Goal: Task Accomplishment & Management: Manage account settings

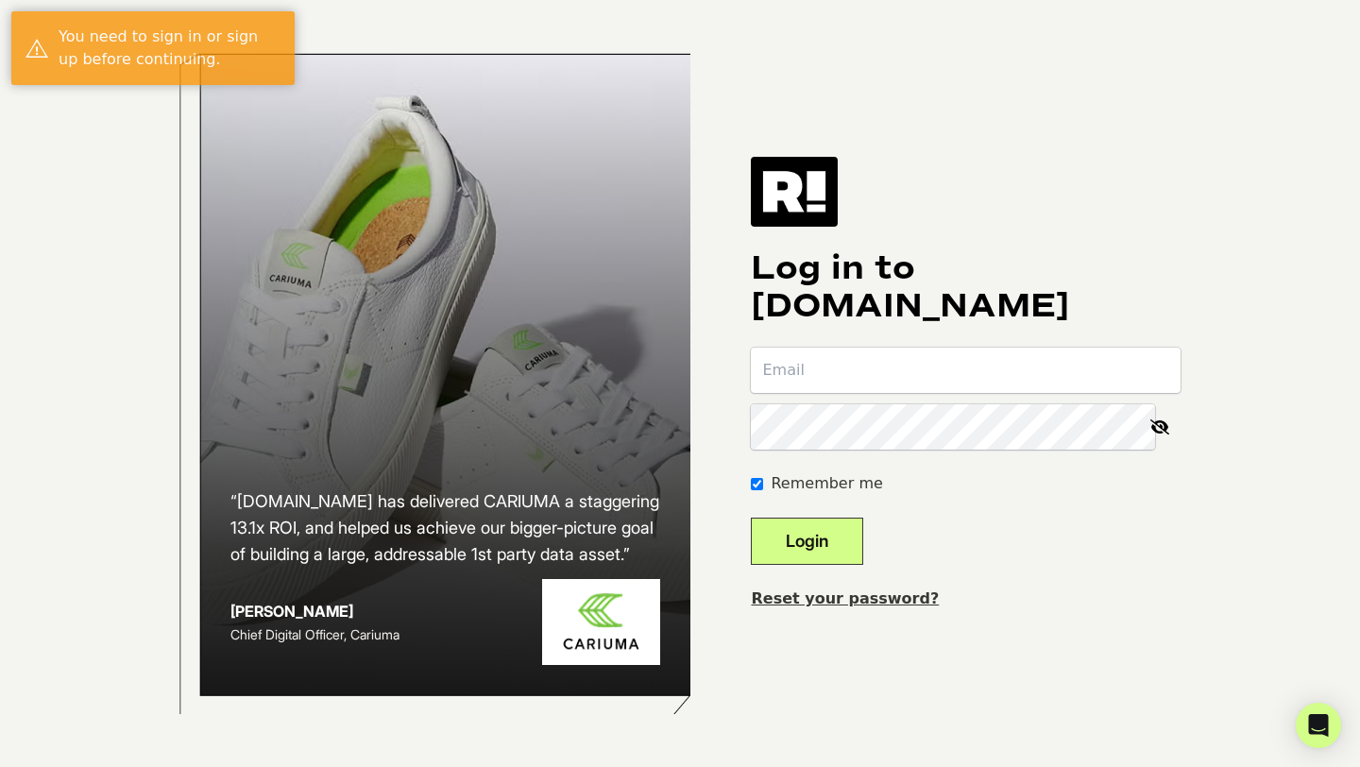
click at [790, 371] on input "email" at bounding box center [966, 370] width 430 height 45
type input "[PERSON_NAME][EMAIL_ADDRESS][DOMAIN_NAME]"
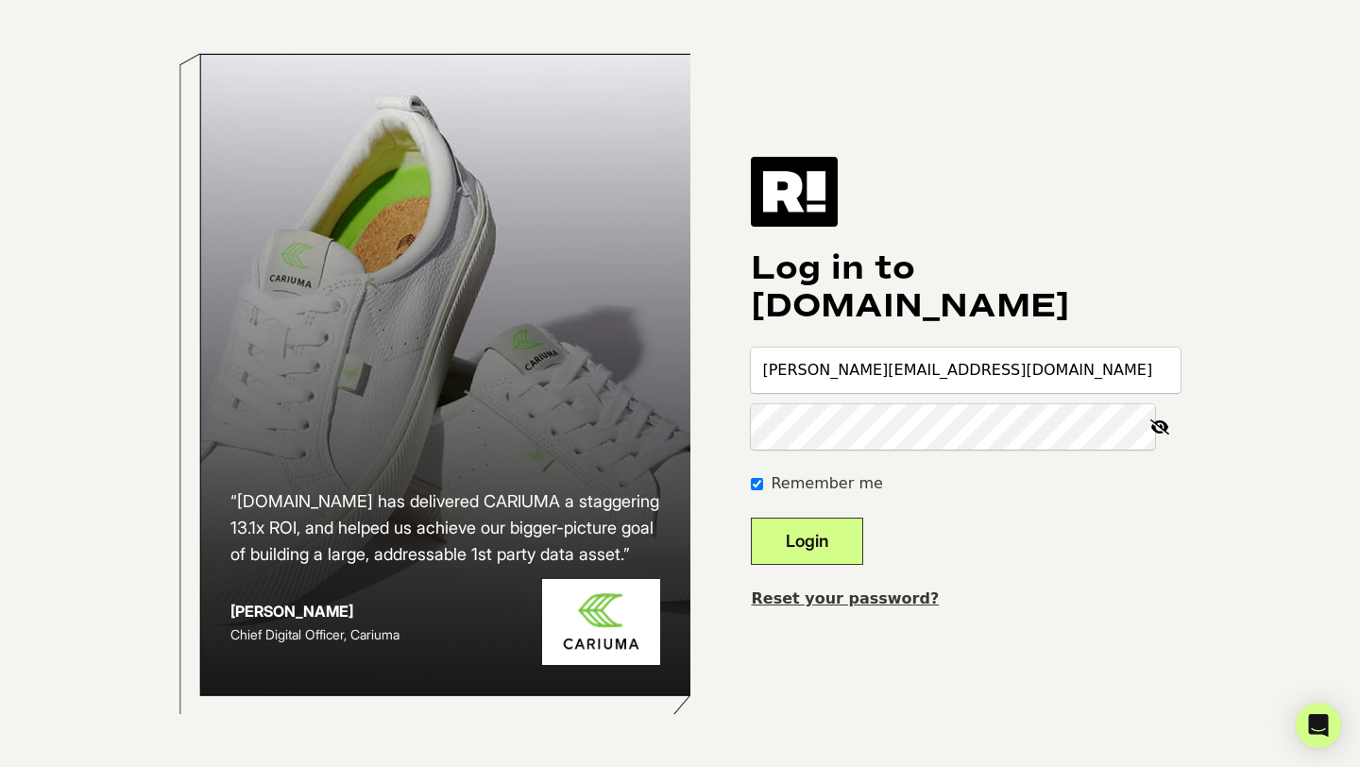
click at [847, 553] on button "Login" at bounding box center [807, 541] width 112 height 47
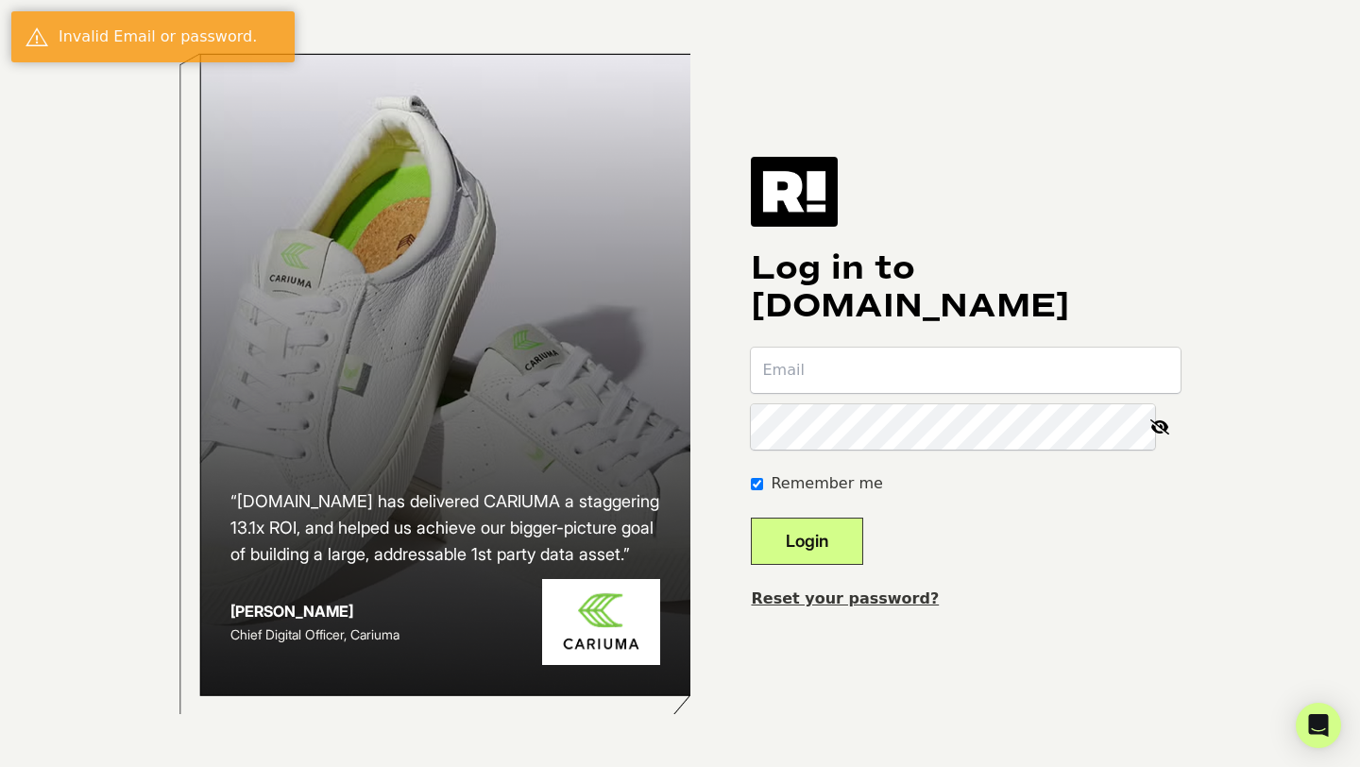
click at [798, 369] on input "email" at bounding box center [966, 370] width 430 height 45
click at [1163, 425] on icon at bounding box center [1160, 426] width 42 height 45
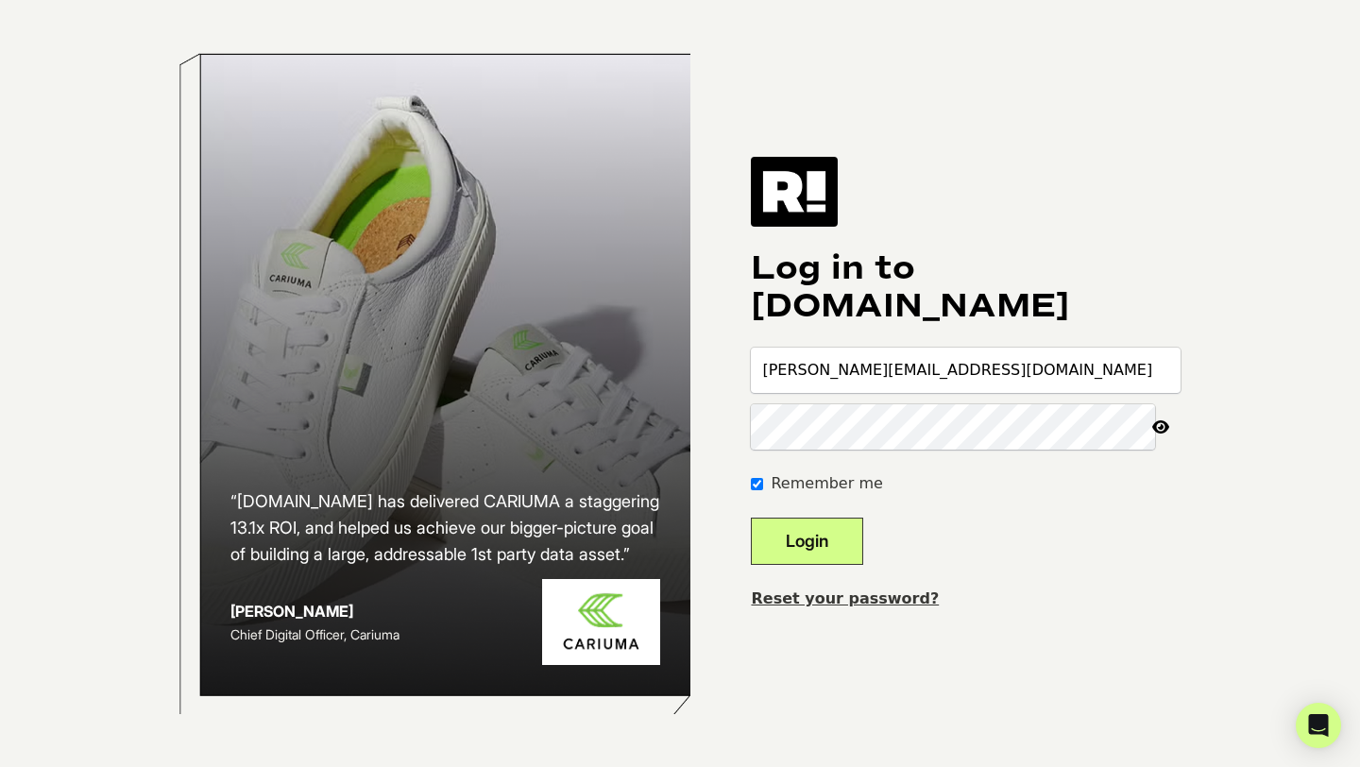
click at [980, 374] on input "[PERSON_NAME][EMAIL_ADDRESS][DOMAIN_NAME]" at bounding box center [966, 370] width 430 height 45
type input "[EMAIL_ADDRESS][DOMAIN_NAME]"
click at [841, 547] on button "Login" at bounding box center [807, 541] width 112 height 47
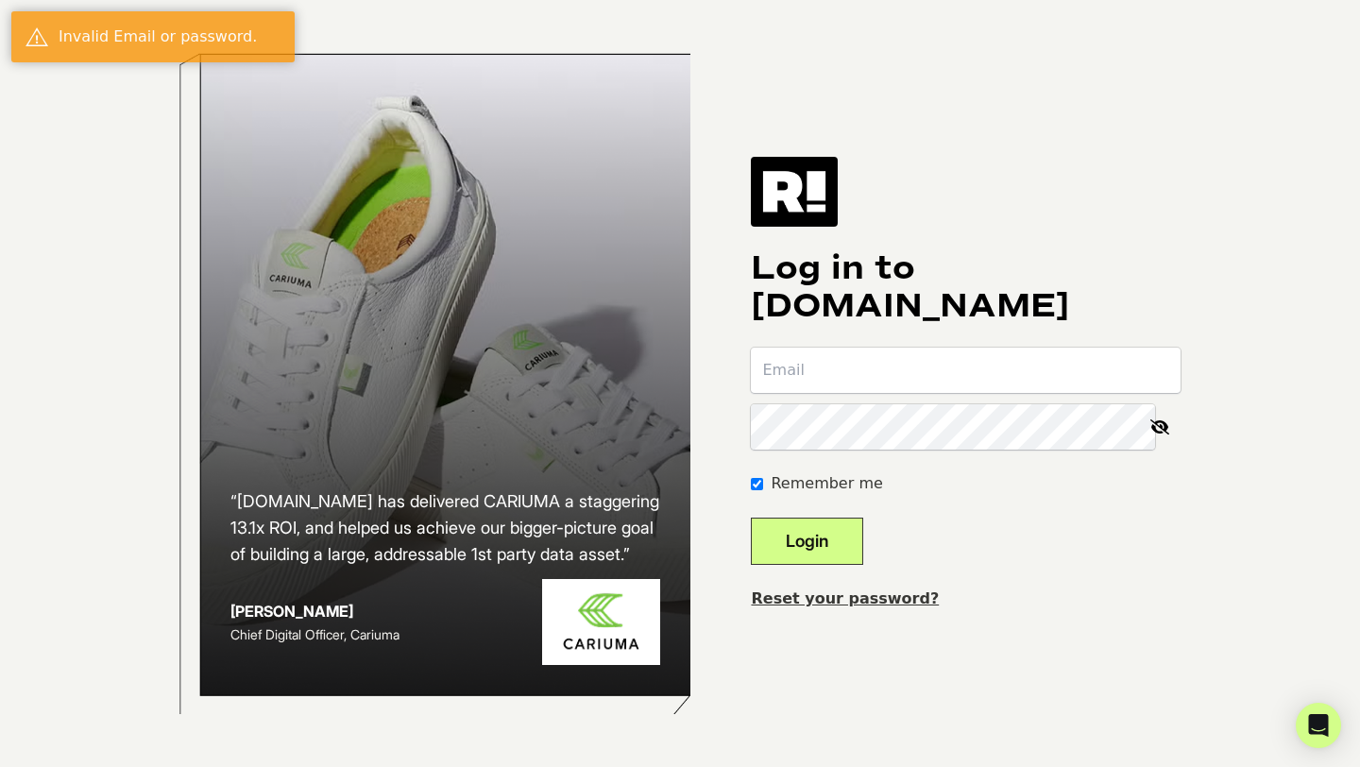
click at [842, 368] on input "email" at bounding box center [966, 370] width 430 height 45
type input "[PERSON_NAME][EMAIL_ADDRESS][DOMAIN_NAME]"
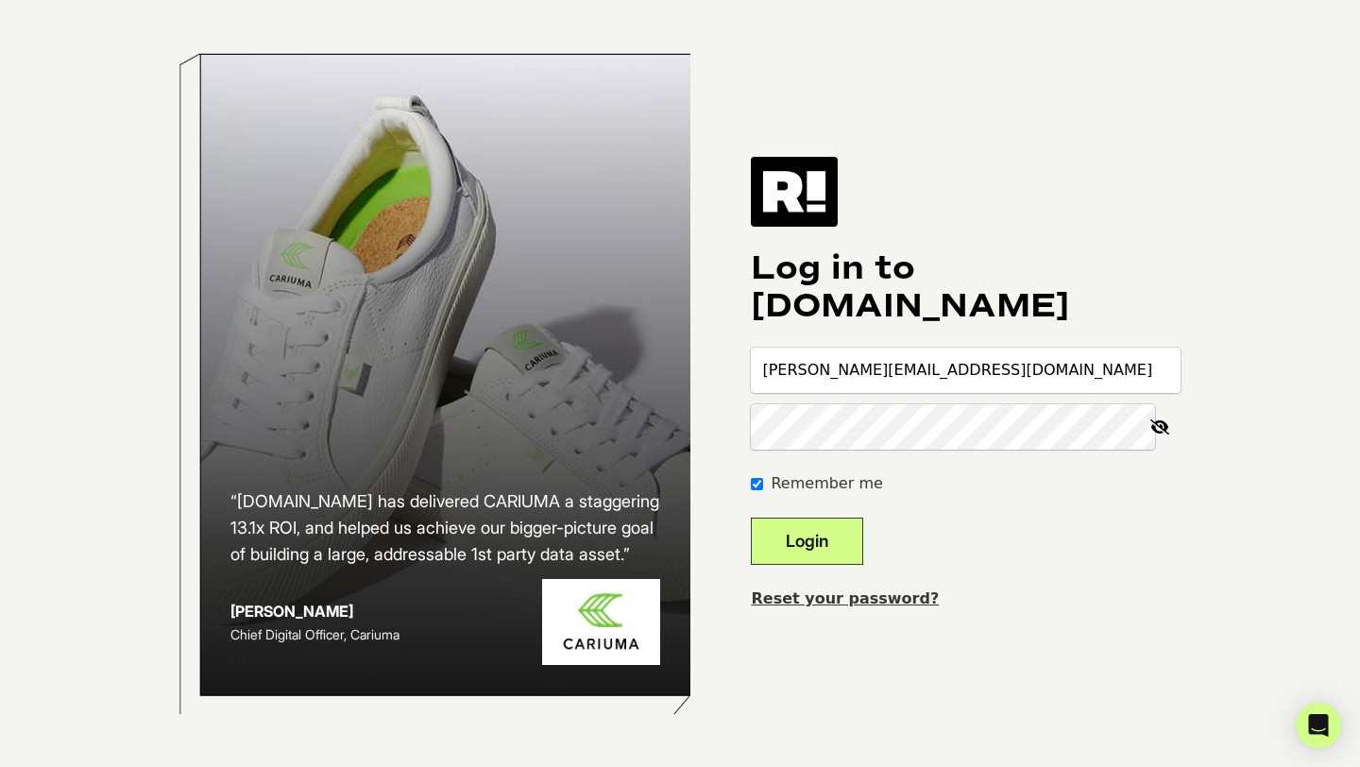
click at [1166, 429] on icon at bounding box center [1160, 426] width 42 height 45
click at [832, 541] on button "Login" at bounding box center [807, 541] width 112 height 47
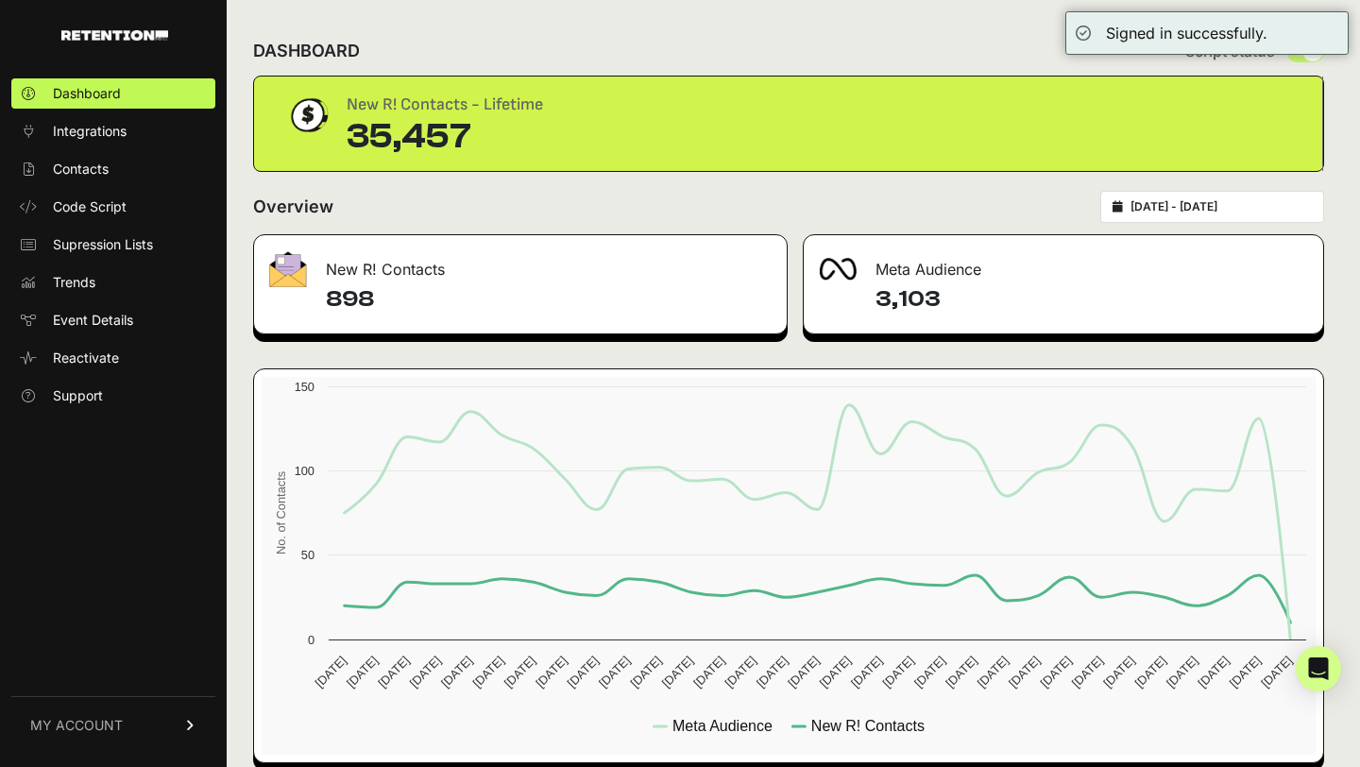
click at [661, 43] on div "DASHBOARD Script status" at bounding box center [788, 50] width 1071 height 49
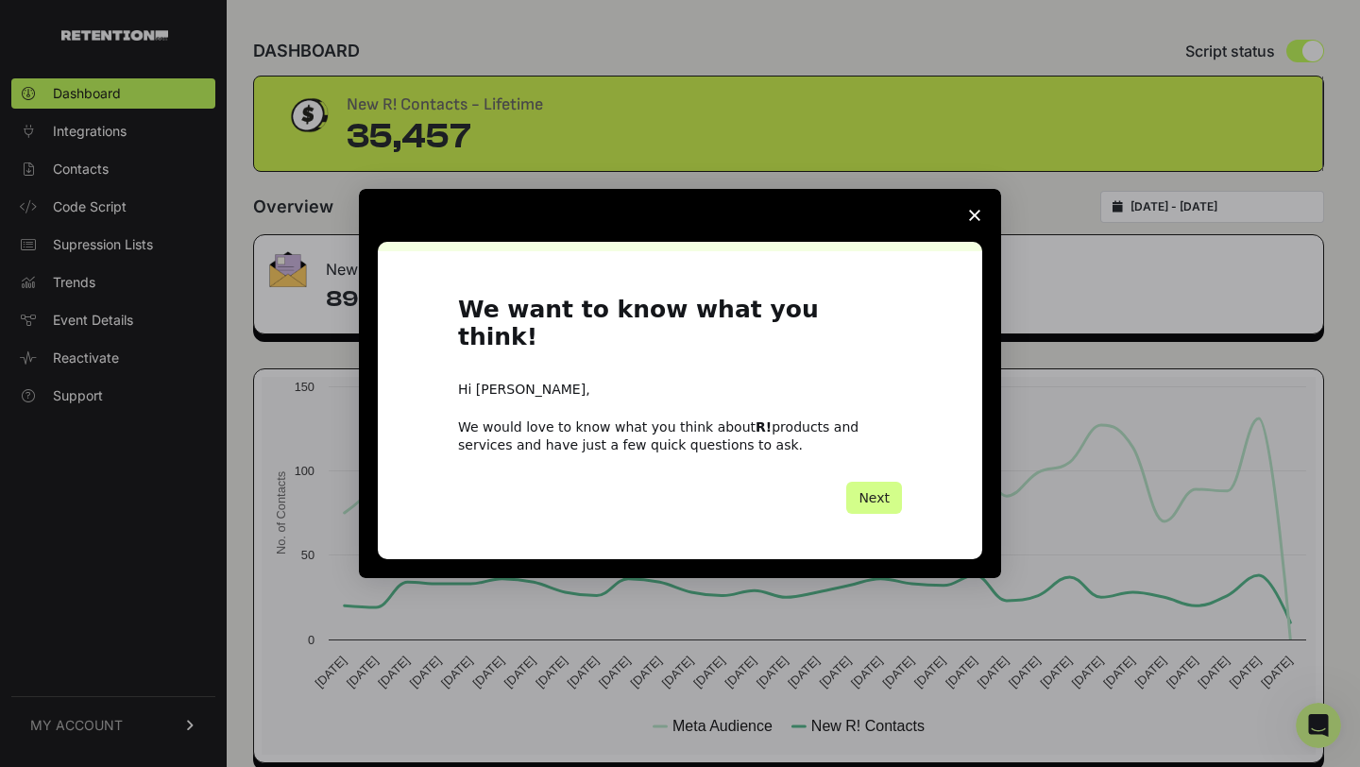
click at [975, 221] on icon "Close survey" at bounding box center [974, 215] width 11 height 11
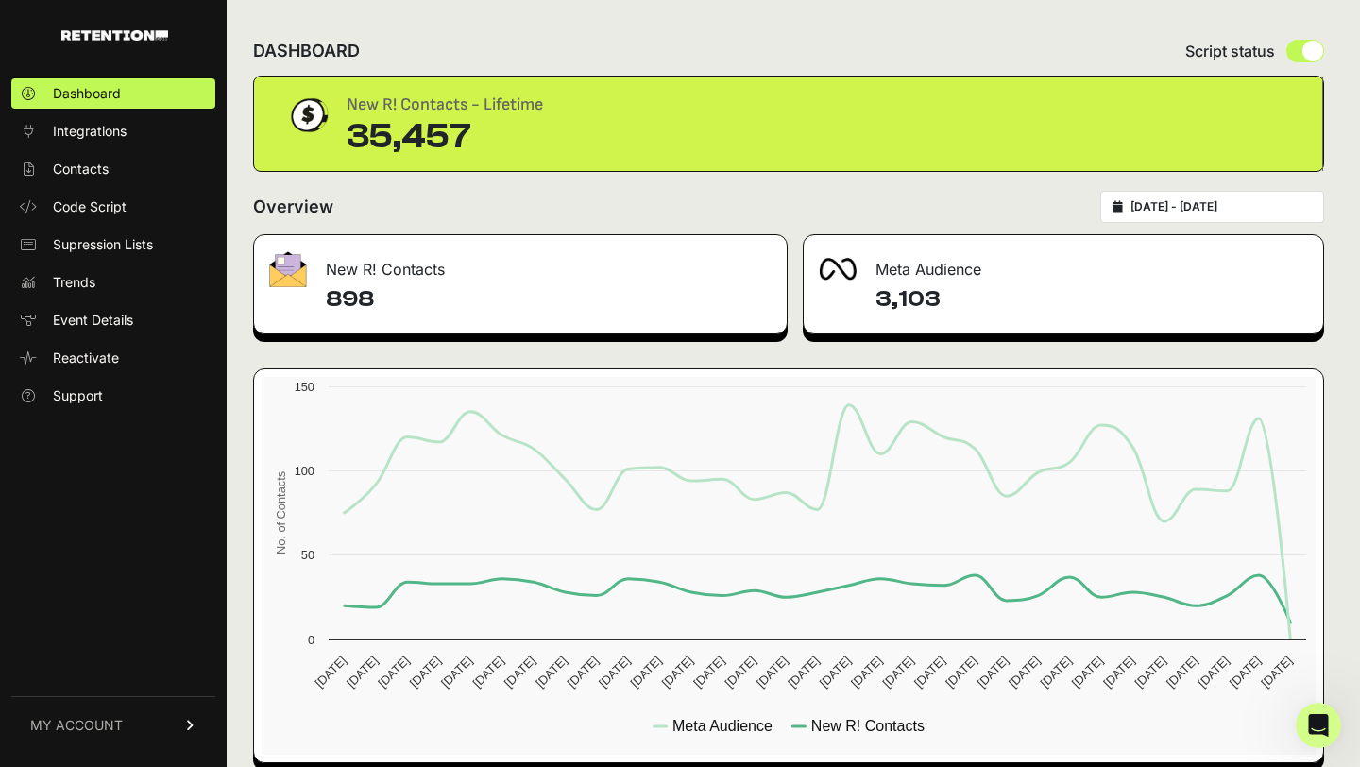
click at [82, 31] on img at bounding box center [114, 35] width 107 height 10
click at [112, 727] on span "MY ACCOUNT" at bounding box center [76, 725] width 93 height 19
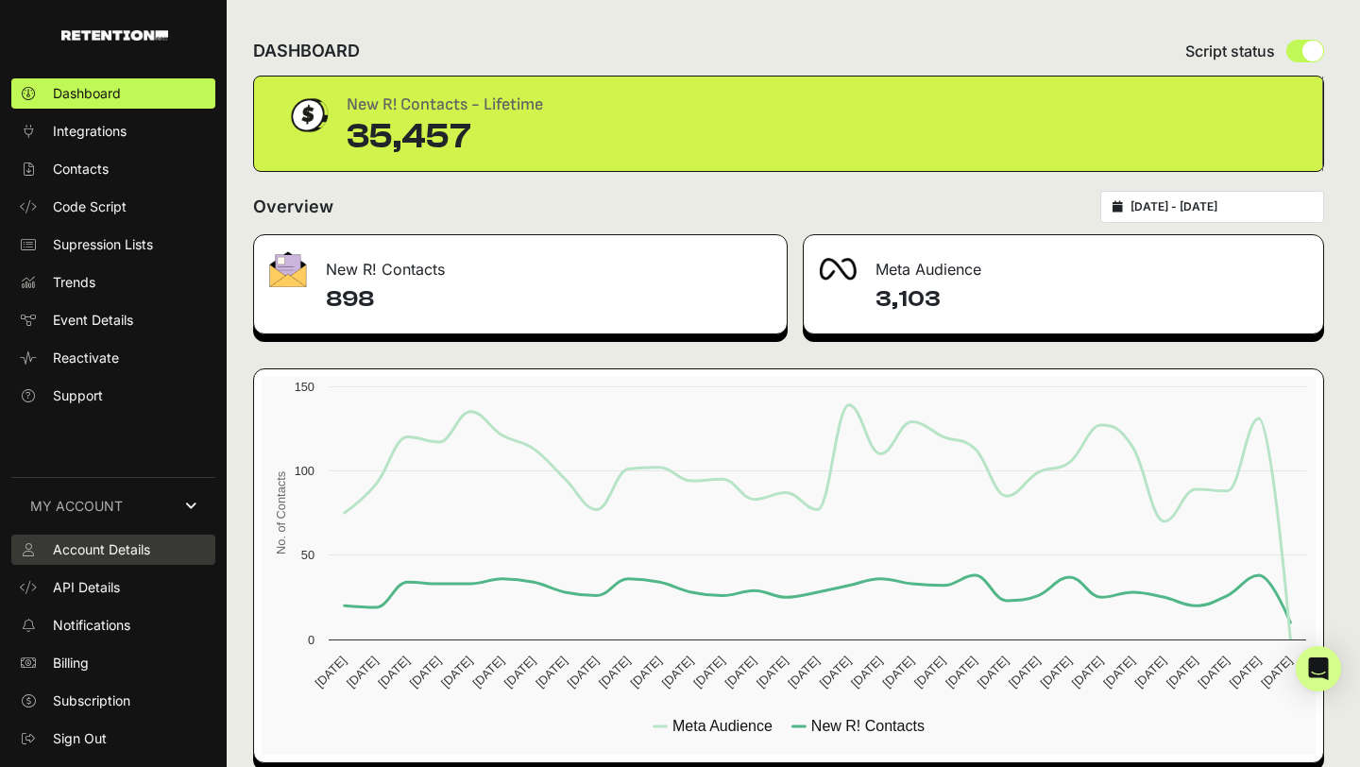
click at [131, 551] on span "Account Details" at bounding box center [101, 549] width 97 height 19
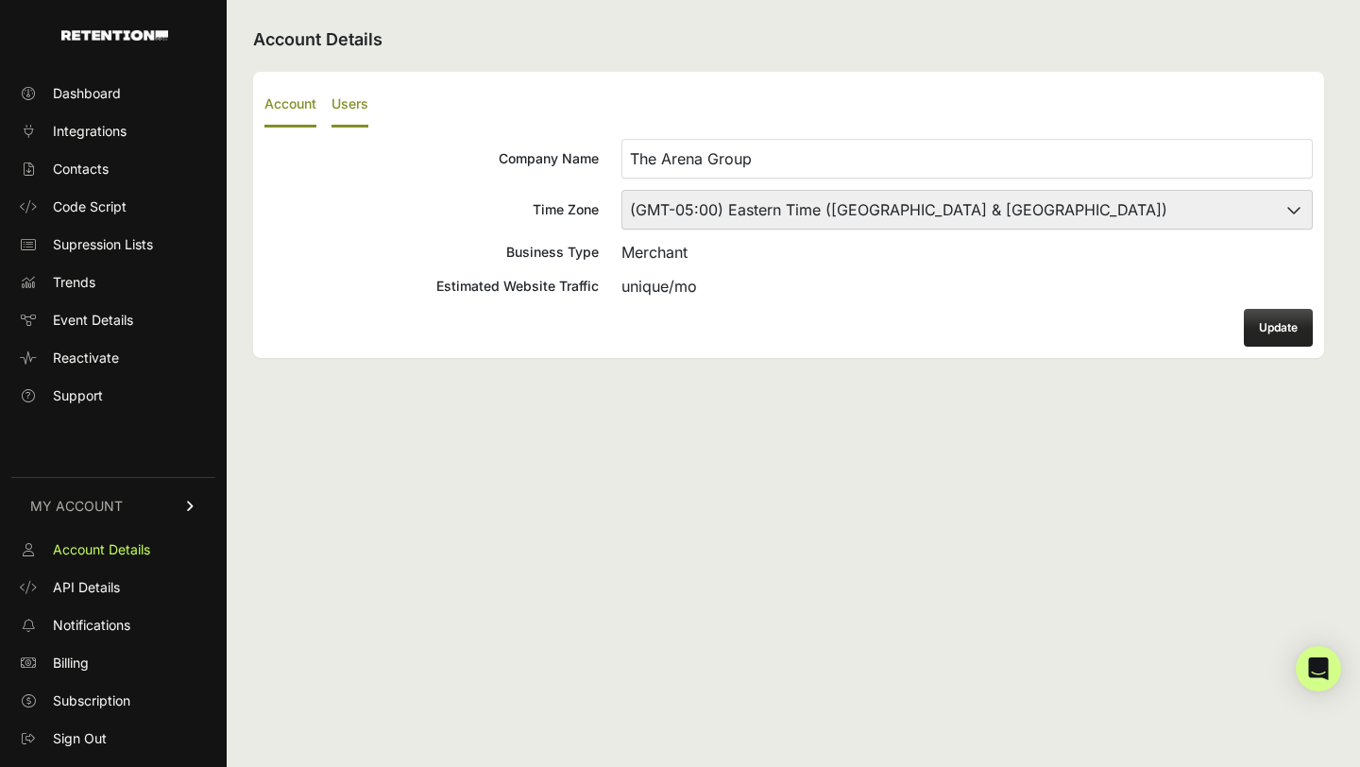
click at [355, 101] on label "Users" at bounding box center [350, 105] width 37 height 44
click at [0, 0] on input "Users" at bounding box center [0, 0] width 0 height 0
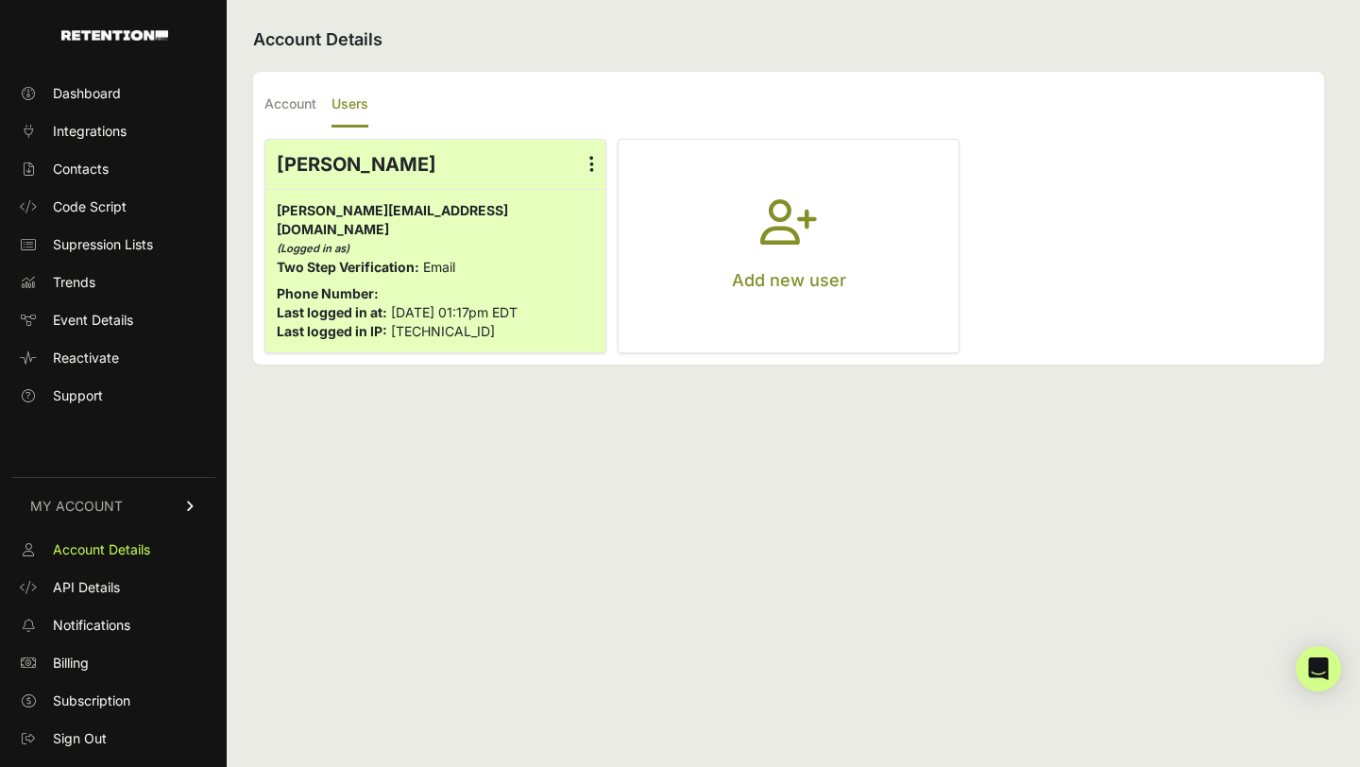
click at [595, 168] on label at bounding box center [591, 164] width 27 height 49
click at [0, 0] on input "radio" at bounding box center [0, 0] width 0 height 0
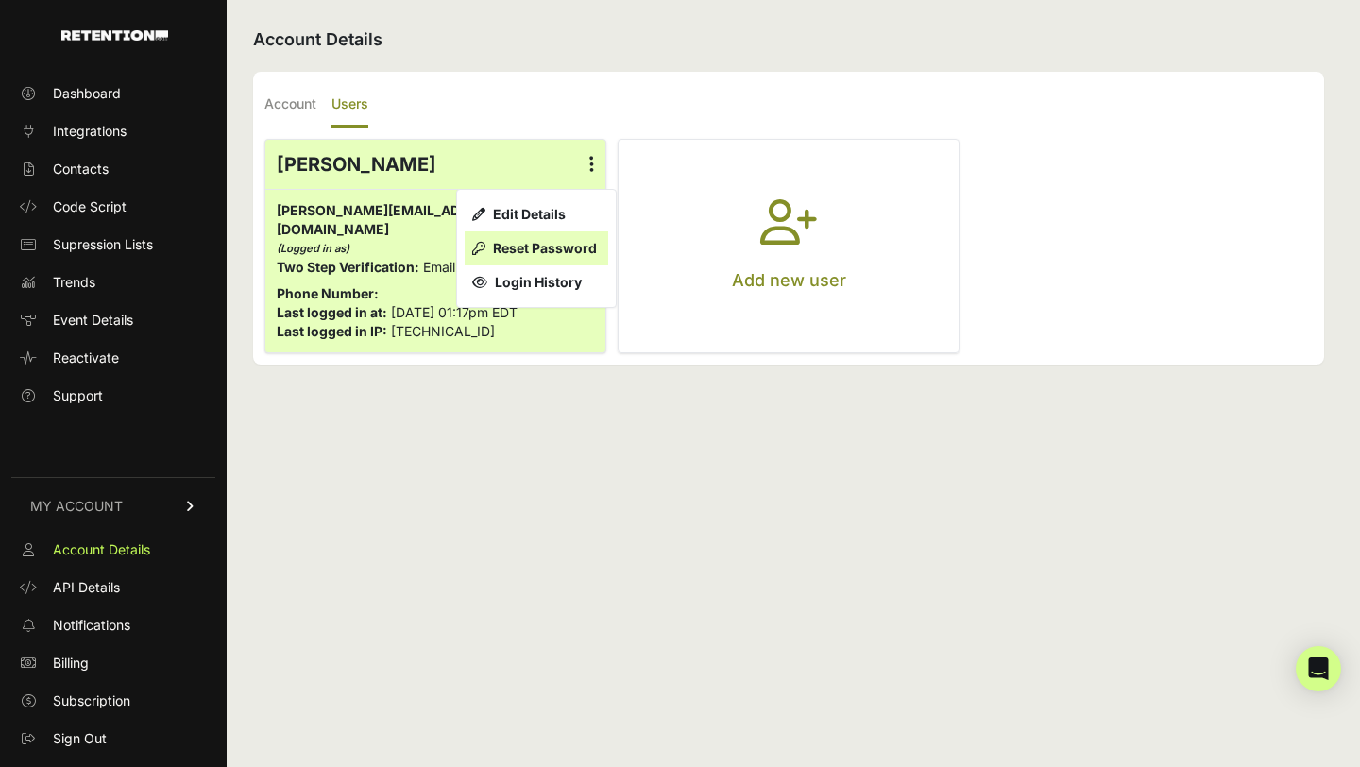
click at [561, 253] on link "Reset Password" at bounding box center [537, 248] width 144 height 34
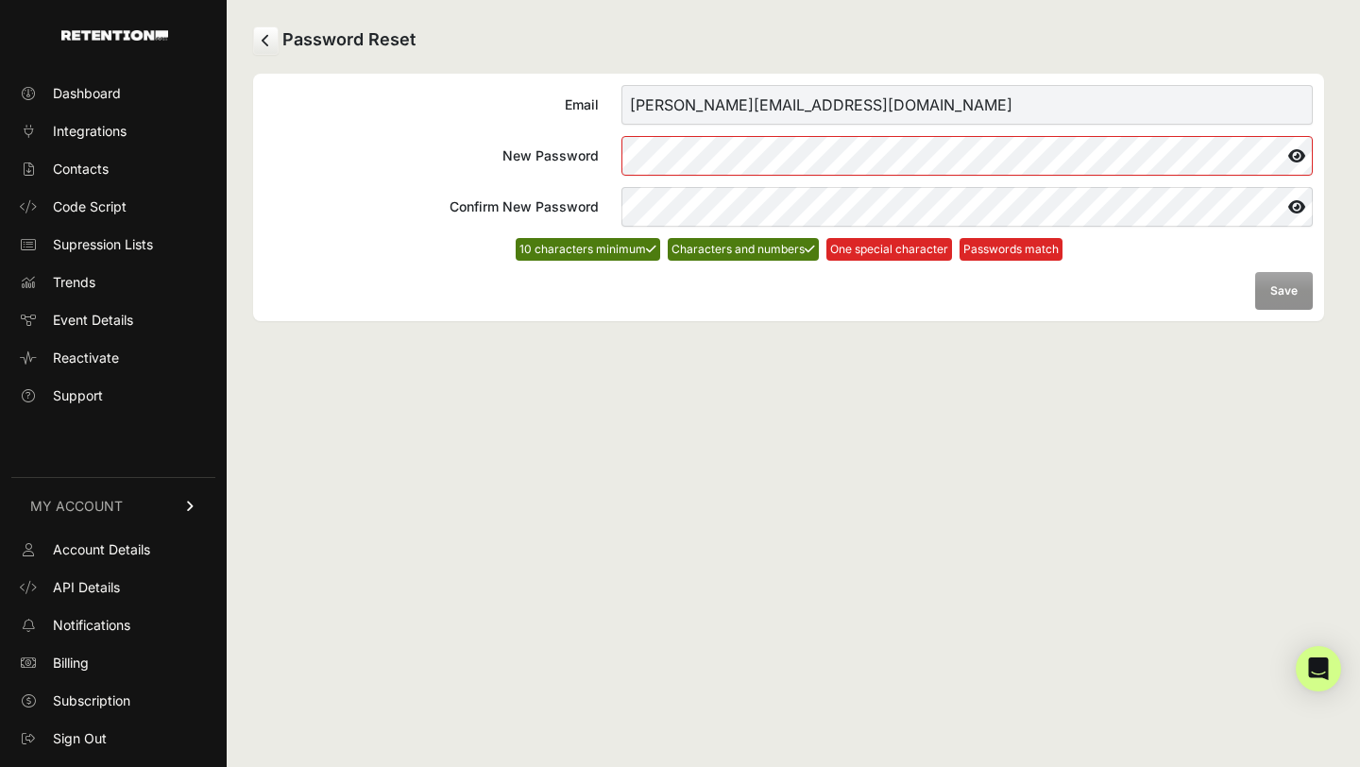
click at [1295, 156] on icon at bounding box center [1297, 156] width 32 height 30
click at [1294, 296] on form "Email [PERSON_NAME][EMAIL_ADDRESS][DOMAIN_NAME] New Password Confirm New Passwo…" at bounding box center [789, 197] width 1049 height 225
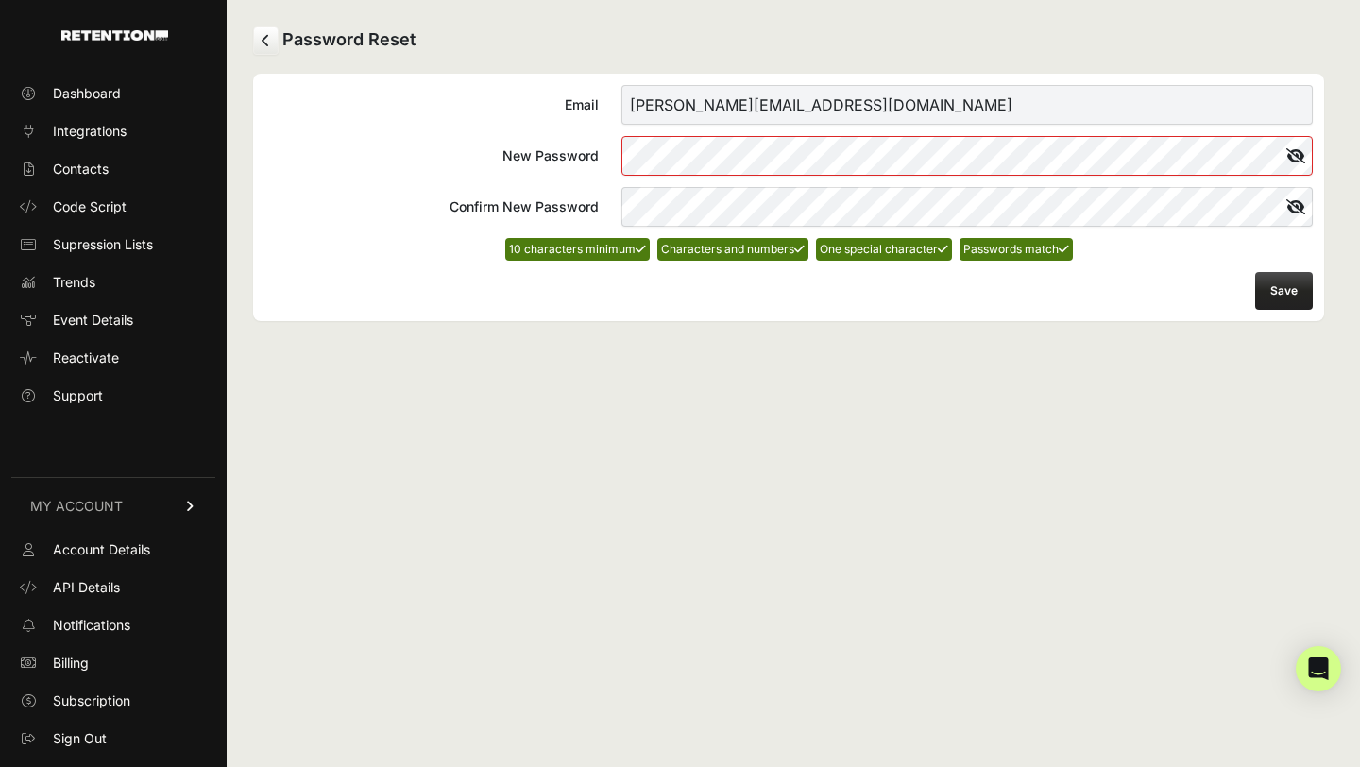
click at [1287, 295] on button "Save" at bounding box center [1285, 291] width 58 height 38
